Goal: Check status

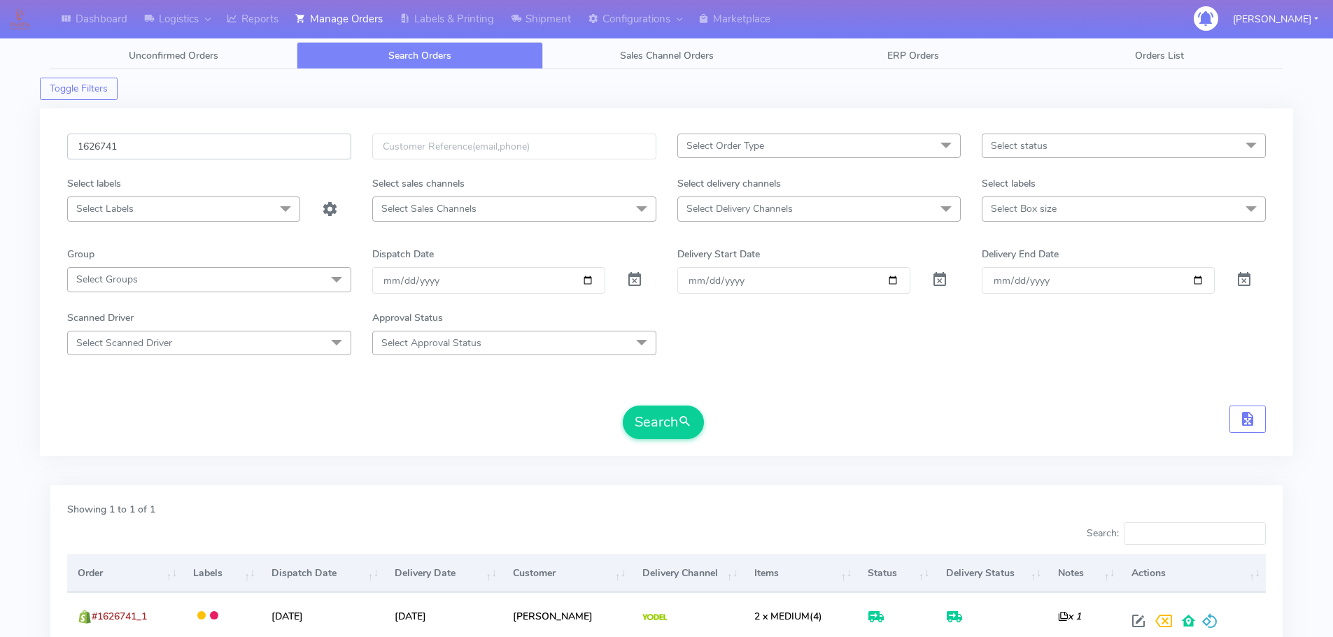
click at [283, 150] on input "1626741" at bounding box center [209, 147] width 284 height 26
paste input "5970"
type input "1625970"
click at [623, 406] on button "Search" at bounding box center [663, 423] width 81 height 34
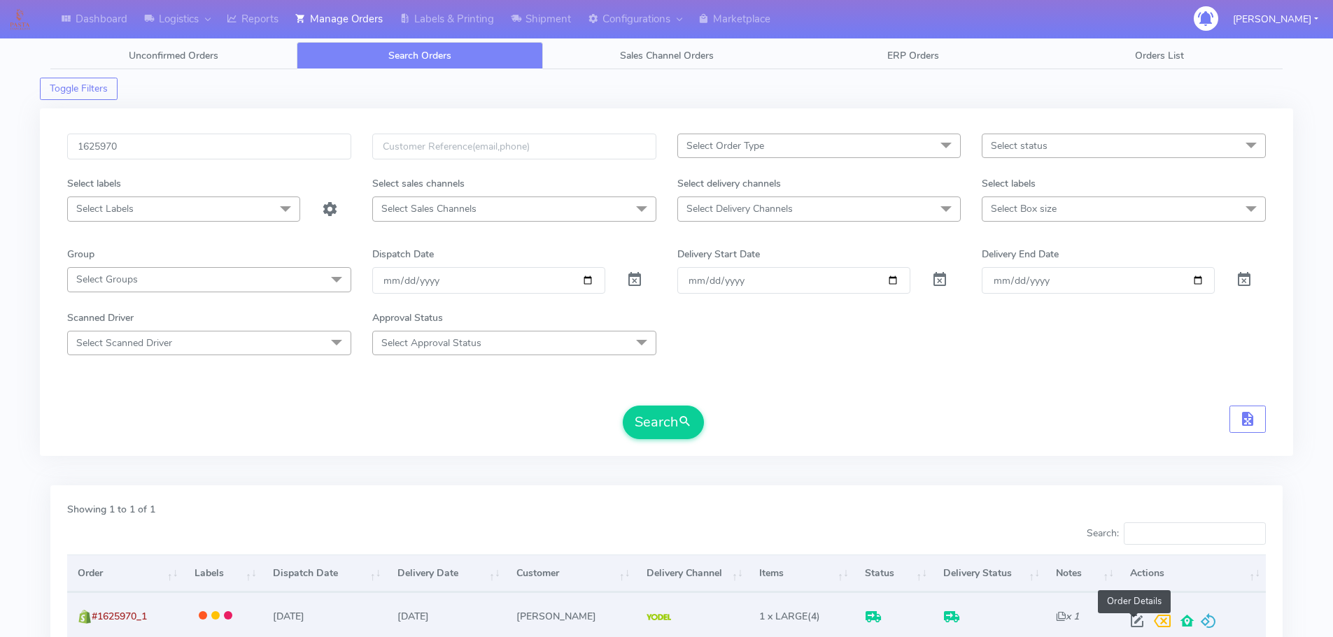
click at [1131, 624] on span at bounding box center [1137, 624] width 25 height 13
select select "5"
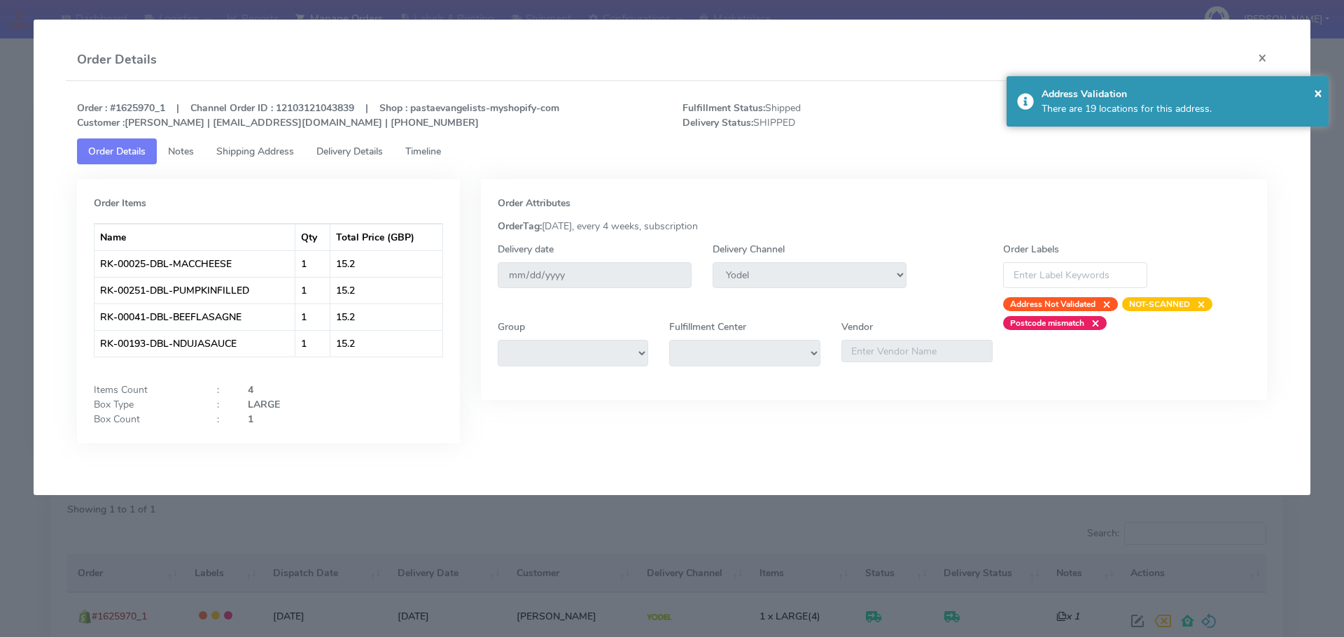
click at [342, 125] on strong "Order : #1625970_1 | Channel Order ID : 12103121043839 | Shop : pastaevangelist…" at bounding box center [318, 115] width 482 height 28
click at [349, 143] on link "Delivery Details" at bounding box center [349, 152] width 89 height 26
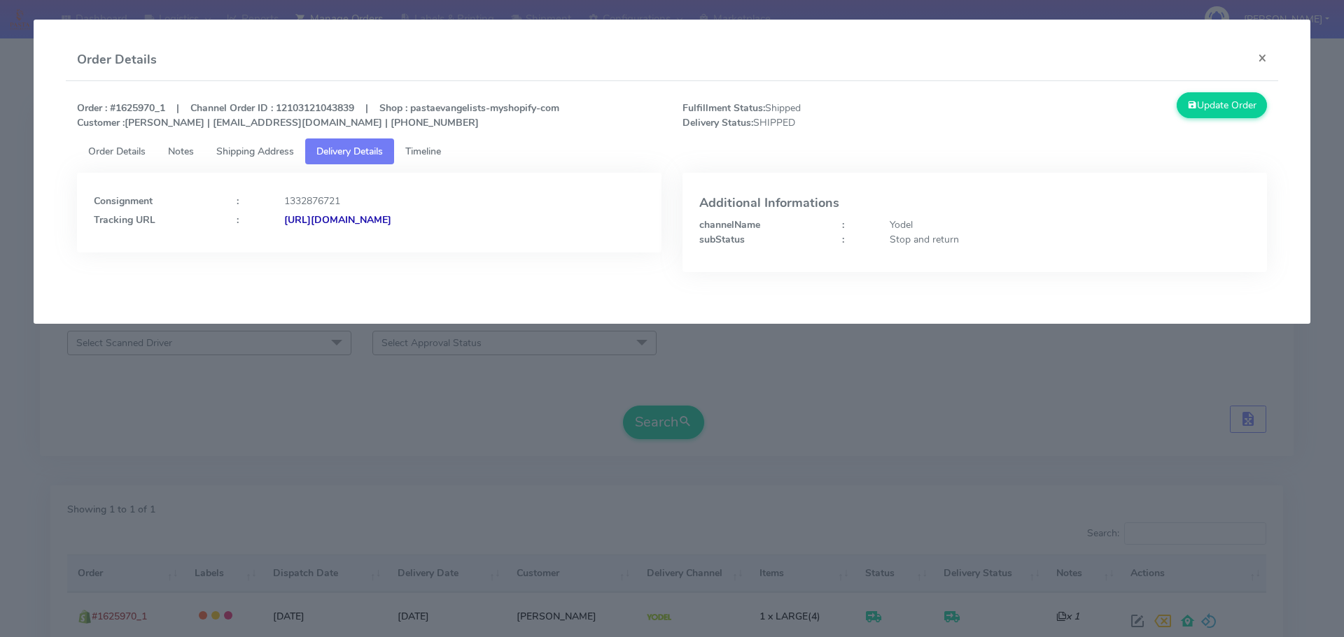
drag, startPoint x: 579, startPoint y: 237, endPoint x: 437, endPoint y: 252, distance: 143.5
click at [437, 252] on div "Consignment : 1332876721 Tracking URL : [URL][DOMAIN_NAME]" at bounding box center [369, 213] width 584 height 80
copy strong "JJD0002249960901921"
